Goal: Information Seeking & Learning: Learn about a topic

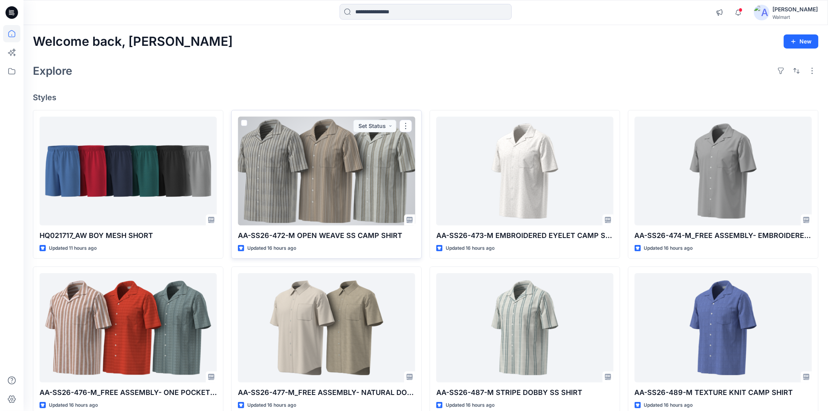
click at [334, 188] on div at bounding box center [326, 171] width 177 height 109
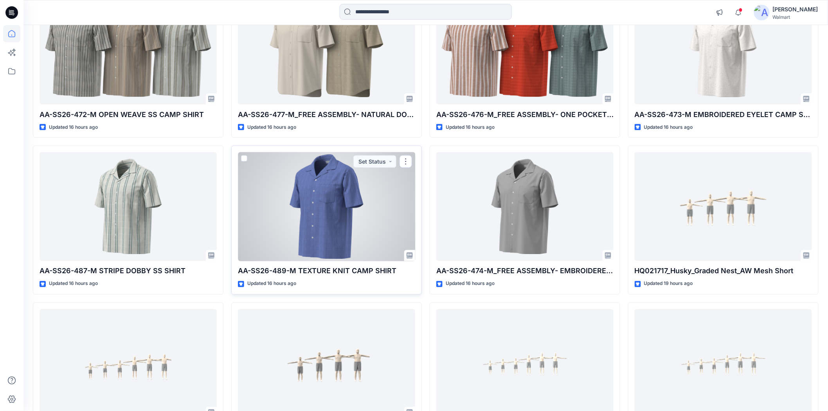
scroll to position [670, 0]
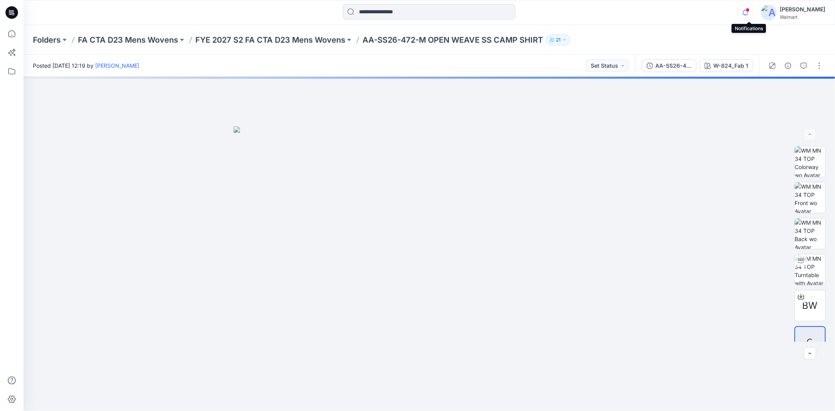
click at [746, 11] on icon "button" at bounding box center [745, 13] width 15 height 16
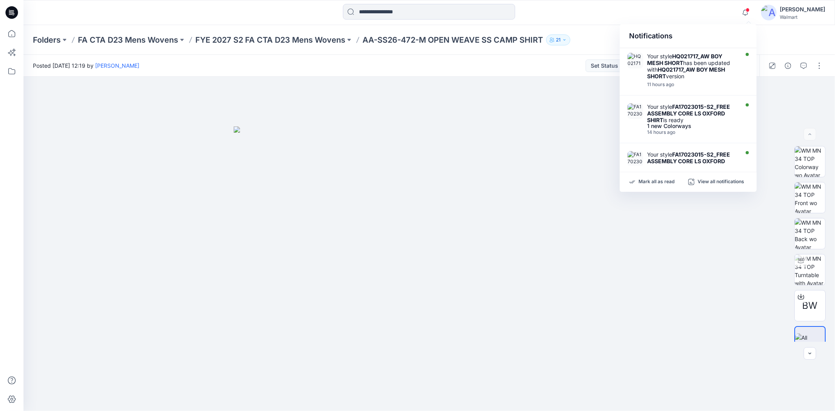
click at [721, 3] on div "Notifications Your style HQ021717_AW BOY MESH SHORT has been updated with HQ021…" at bounding box center [429, 12] width 812 height 25
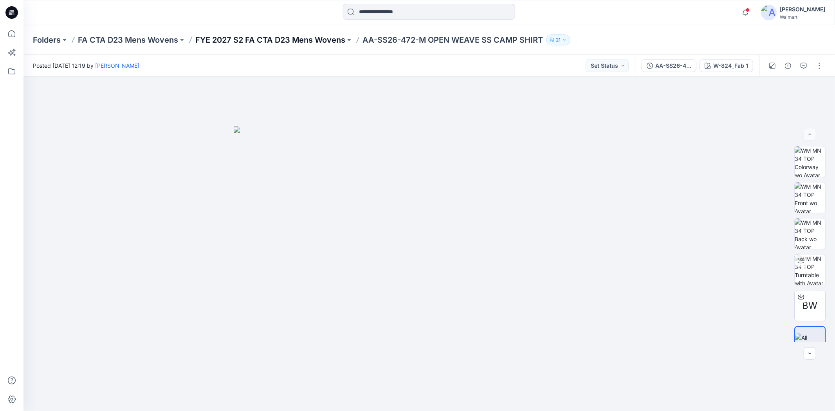
click at [279, 40] on p "FYE 2027 S2 FA CTA D23 Mens Wovens" at bounding box center [270, 39] width 150 height 11
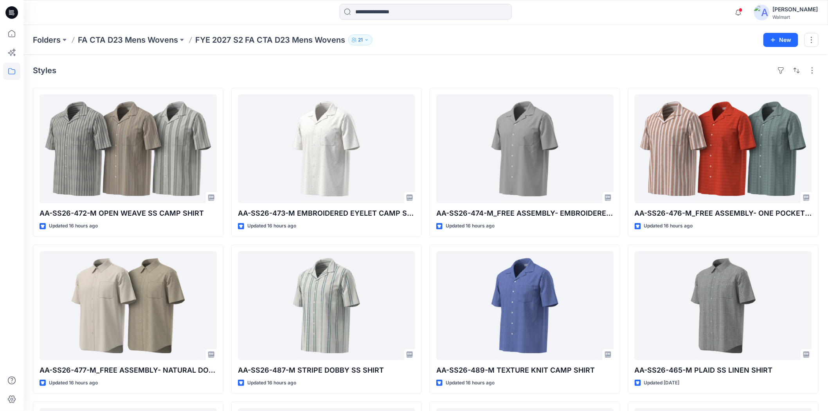
click at [597, 65] on div "Styles" at bounding box center [426, 70] width 786 height 13
click at [284, 61] on div "Styles AA-SS26-472-M OPEN WEAVE SS CAMP SHIRT Updated 16 hours ago AA-SS26-477-…" at bounding box center [425, 386] width 805 height 662
click at [604, 43] on div "Folders FA CTA D23 Mens Wovens FYE 2027 S2 FA CTA D23 Mens Wovens 21" at bounding box center [395, 39] width 725 height 11
click at [504, 56] on div "Styles AA-SS26-472-M OPEN WEAVE SS CAMP SHIRT Updated 16 hours ago AA-SS26-477-…" at bounding box center [425, 386] width 805 height 662
click at [454, 51] on div "Folders FA CTA D23 Mens Wovens FYE 2027 S2 FA CTA D23 Mens Wovens 21 New" at bounding box center [425, 40] width 805 height 30
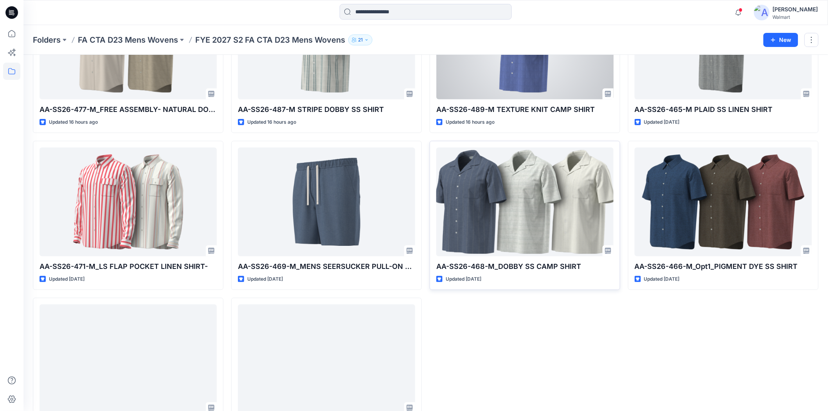
scroll to position [306, 0]
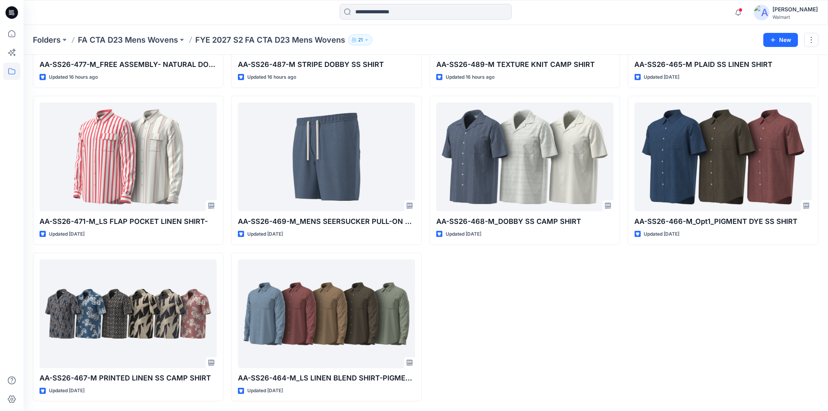
click at [495, 280] on div "AA-SS26-474-M_FREE ASSEMBLY- EMBROIDERED CAMP SHIRT Updated 16 hours ago AA-SS2…" at bounding box center [525, 92] width 191 height 620
click at [596, 318] on div "AA-SS26-474-M_FREE ASSEMBLY- EMBROIDERED CAMP SHIRT Updated 16 hours ago AA-SS2…" at bounding box center [525, 92] width 191 height 620
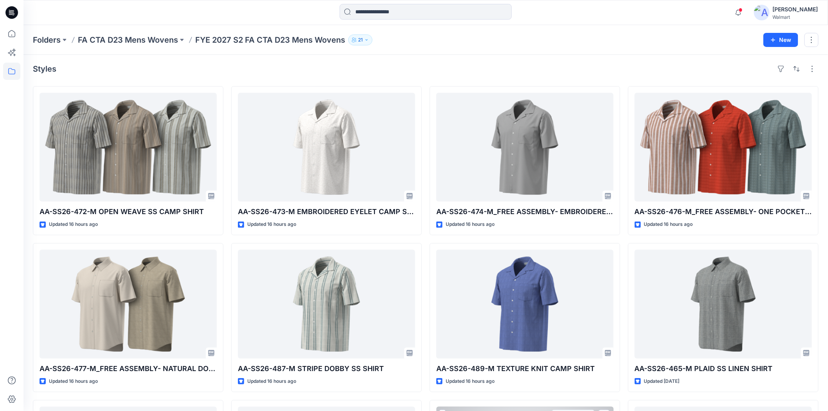
scroll to position [0, 0]
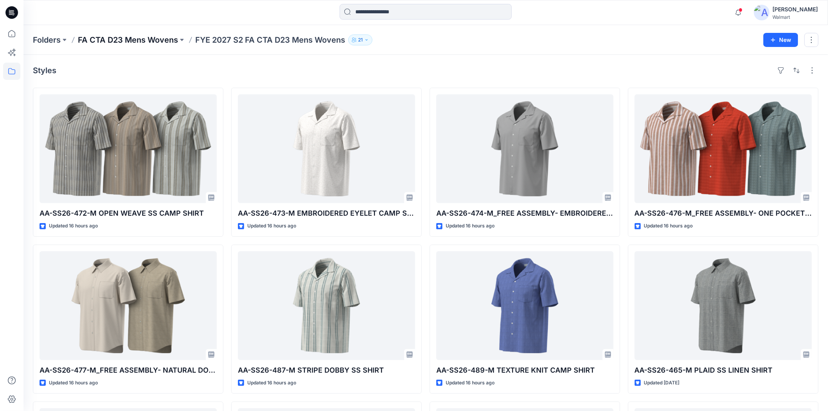
click at [162, 36] on p "FA CTA D23 Mens Wovens" at bounding box center [128, 39] width 100 height 11
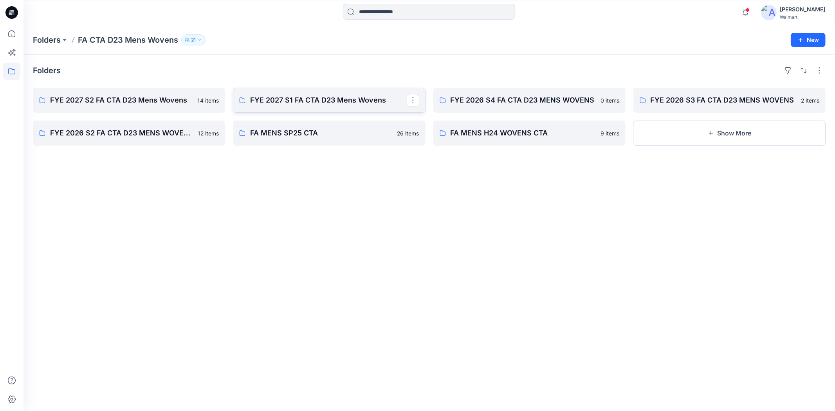
click at [359, 101] on p "FYE 2027 S1 FA CTA D23 Mens Wovens" at bounding box center [328, 100] width 156 height 11
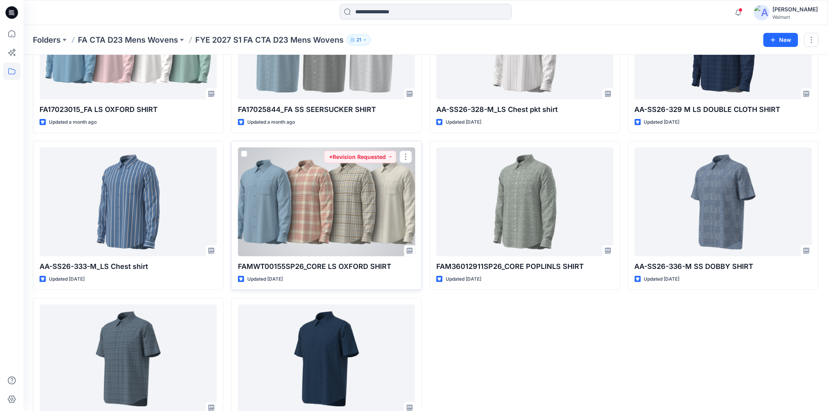
scroll to position [306, 0]
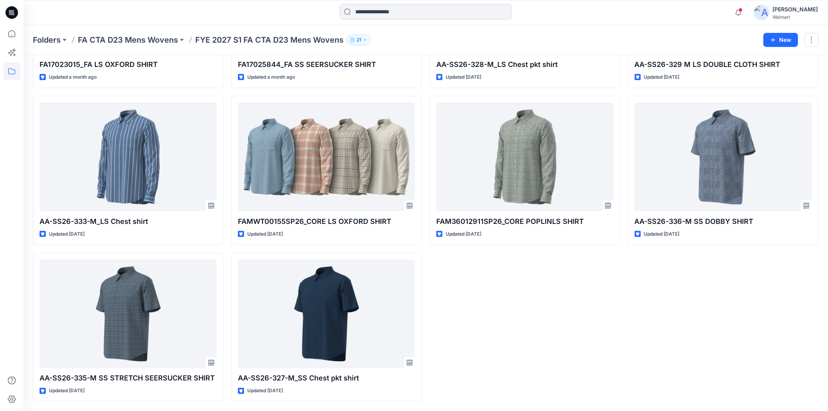
click at [538, 316] on div "FA17023017_FA LS END ON END SHIRT Updated 25 days ago AA-SS26-328-M_LS Chest pk…" at bounding box center [525, 92] width 191 height 620
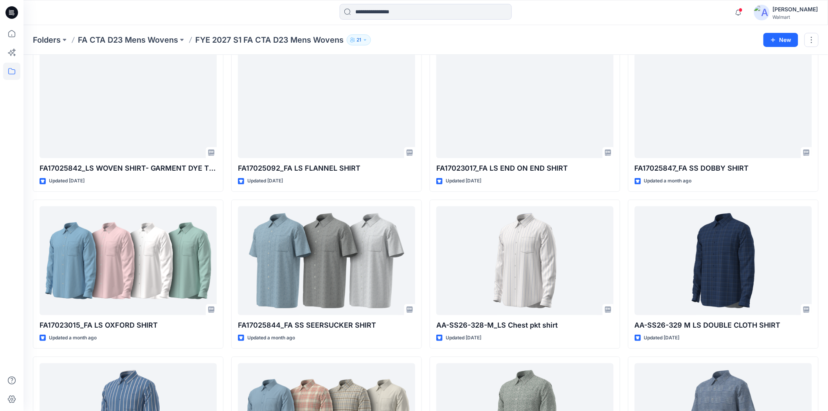
scroll to position [0, 0]
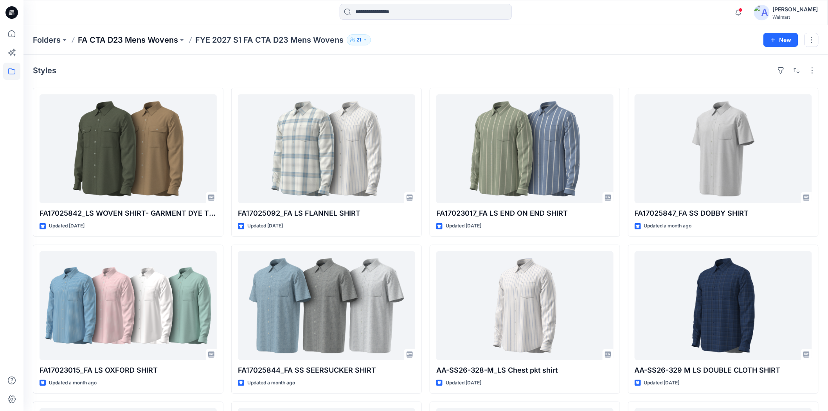
click at [160, 38] on p "FA CTA D23 Mens Wovens" at bounding box center [128, 39] width 100 height 11
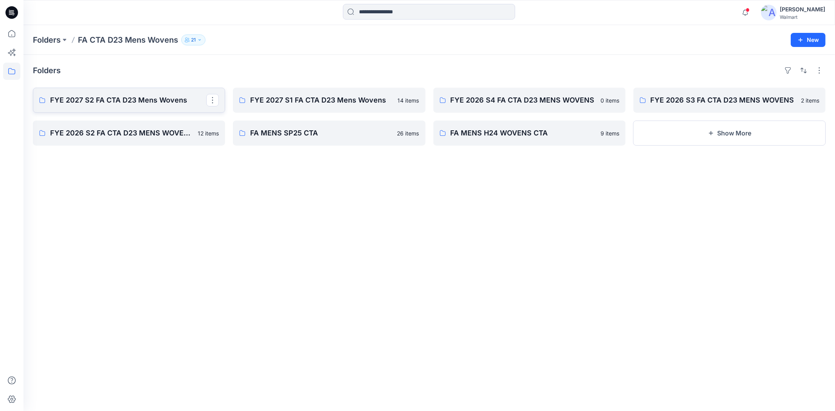
click at [154, 97] on p "FYE 2027 S2 FA CTA D23 Mens Wovens" at bounding box center [128, 100] width 156 height 11
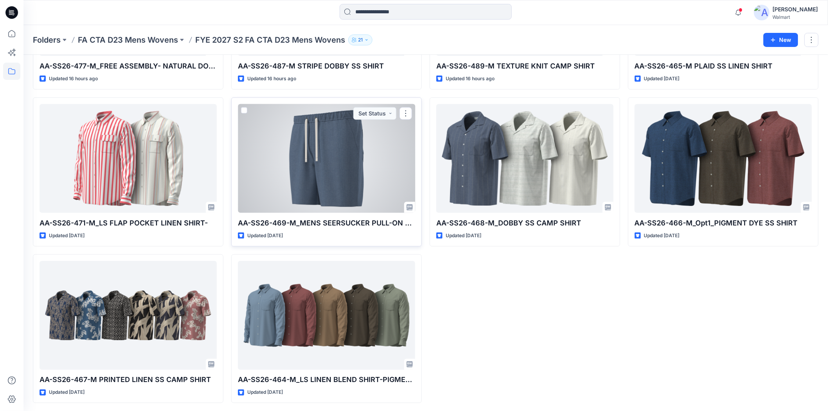
scroll to position [306, 0]
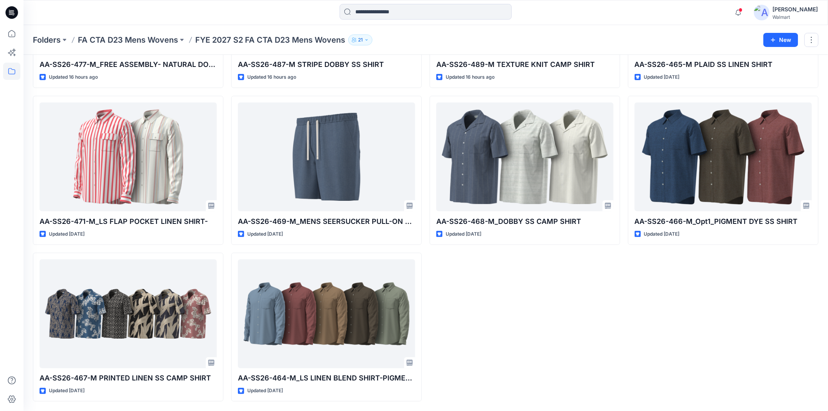
click at [541, 332] on div "AA-SS26-474-M_FREE ASSEMBLY- EMBROIDERED CAMP SHIRT Updated 16 hours ago AA-SS2…" at bounding box center [525, 92] width 191 height 620
click at [149, 44] on p "FA CTA D23 Mens Wovens" at bounding box center [128, 39] width 100 height 11
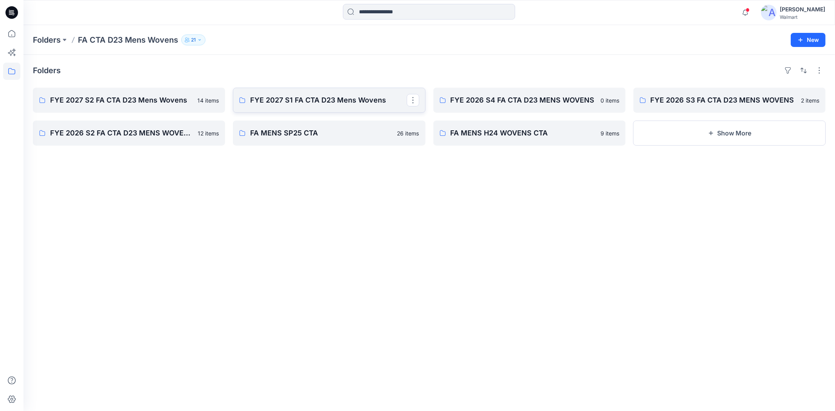
click at [298, 100] on p "FYE 2027 S1 FA CTA D23 Mens Wovens" at bounding box center [328, 100] width 156 height 11
click at [131, 97] on p "FYE 2027 S2 FA CTA D23 Mens Wovens" at bounding box center [128, 100] width 156 height 11
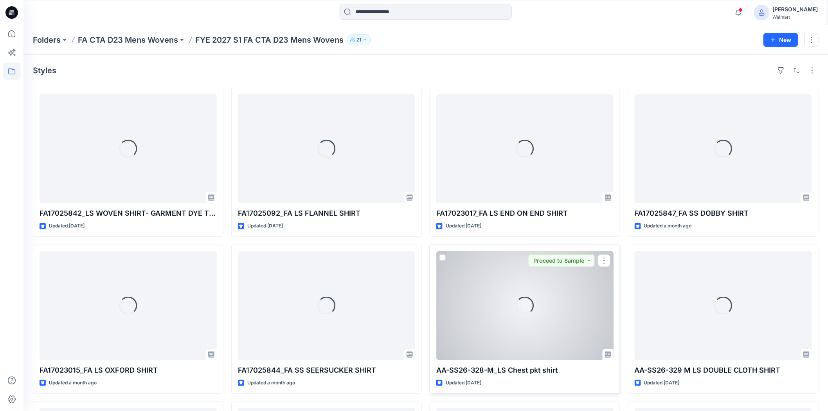
scroll to position [177, 0]
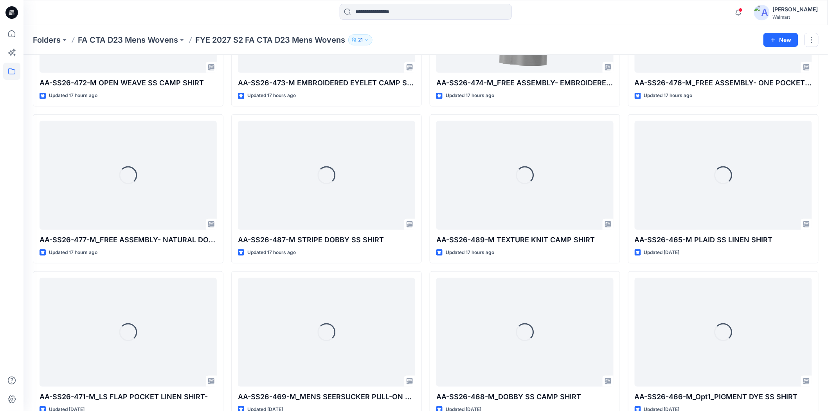
scroll to position [177, 0]
